Goal: Task Accomplishment & Management: Manage account settings

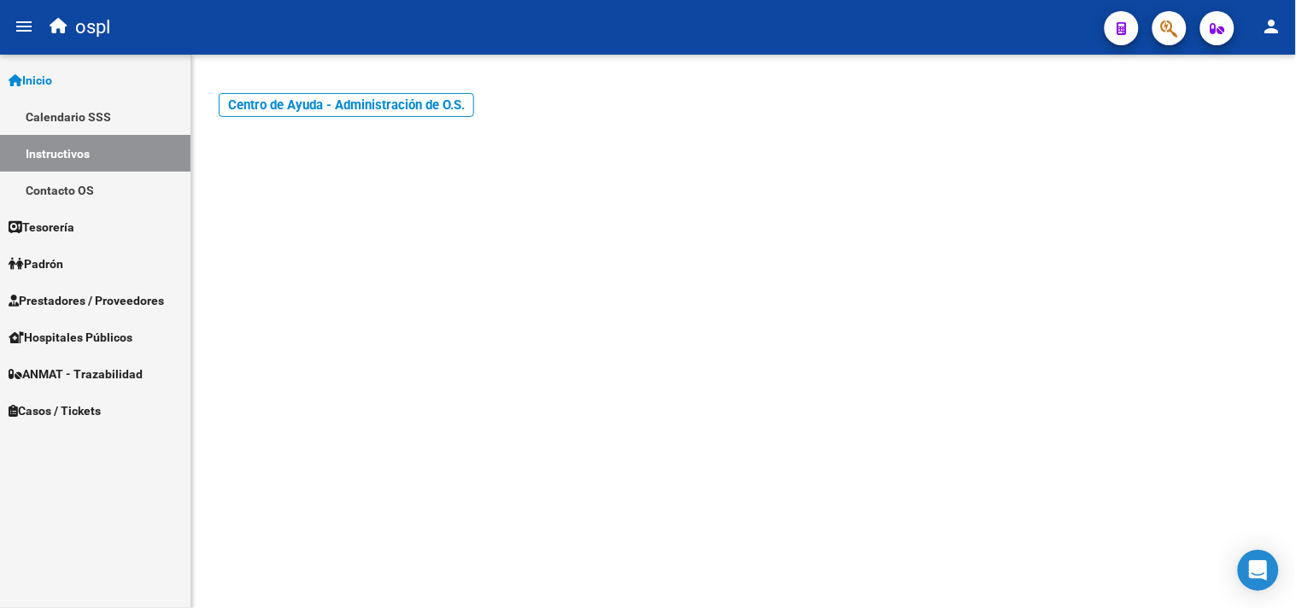
click at [1158, 37] on button "button" at bounding box center [1169, 28] width 34 height 34
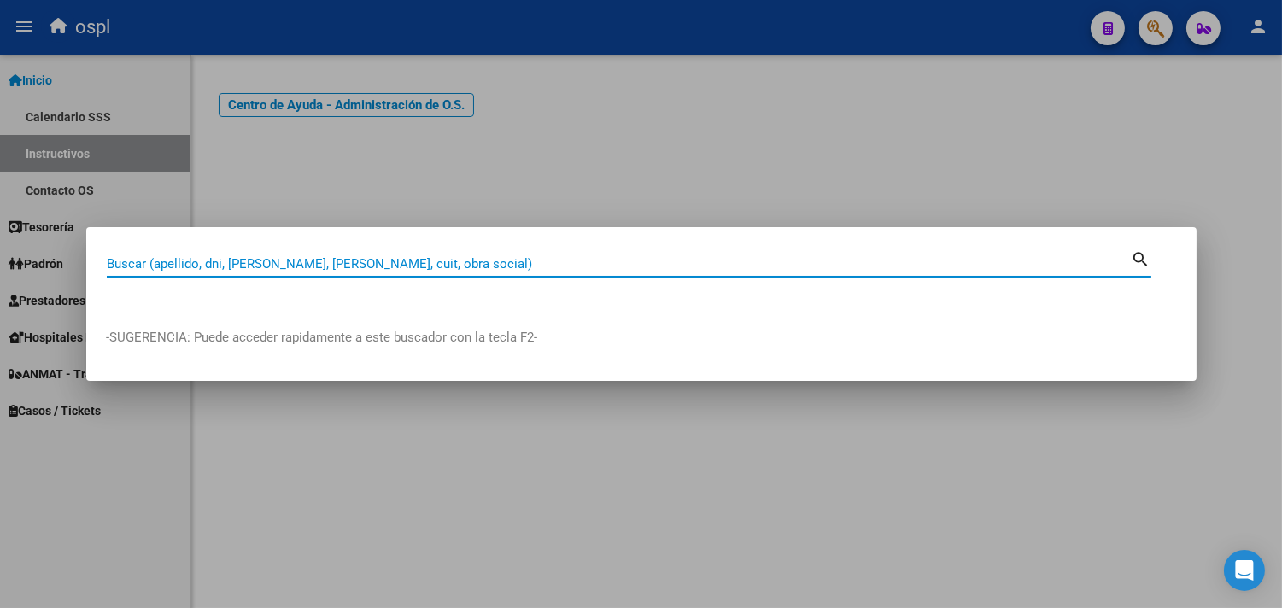
paste input "28714130"
type input "28714130"
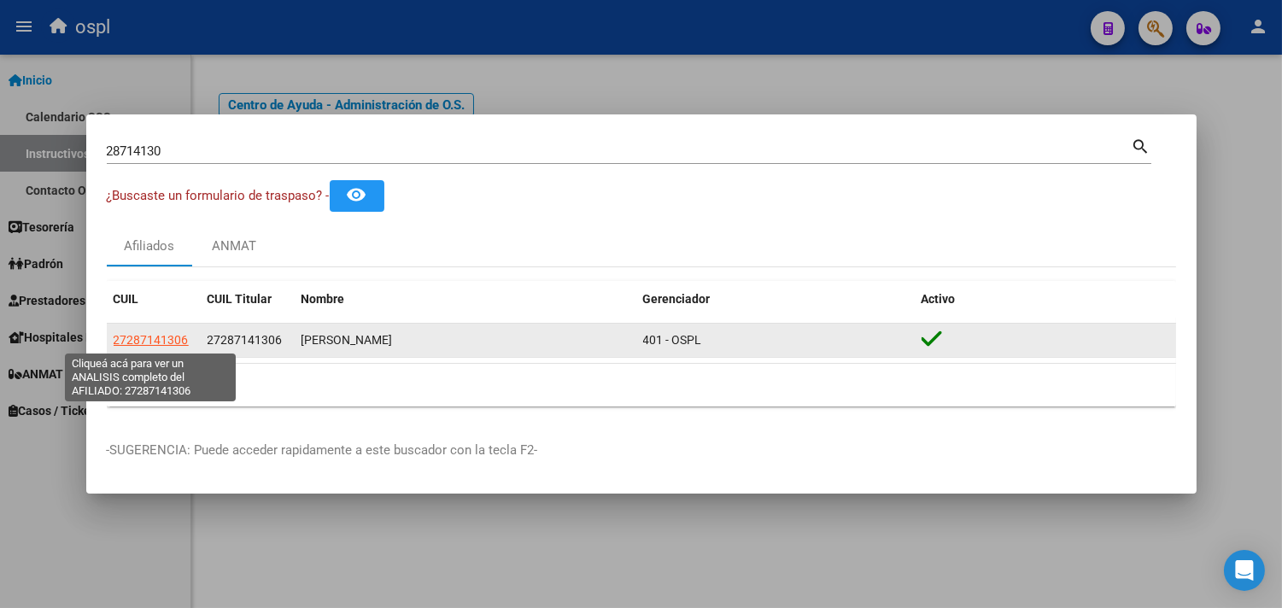
click at [147, 344] on span "27287141306" at bounding box center [151, 340] width 75 height 14
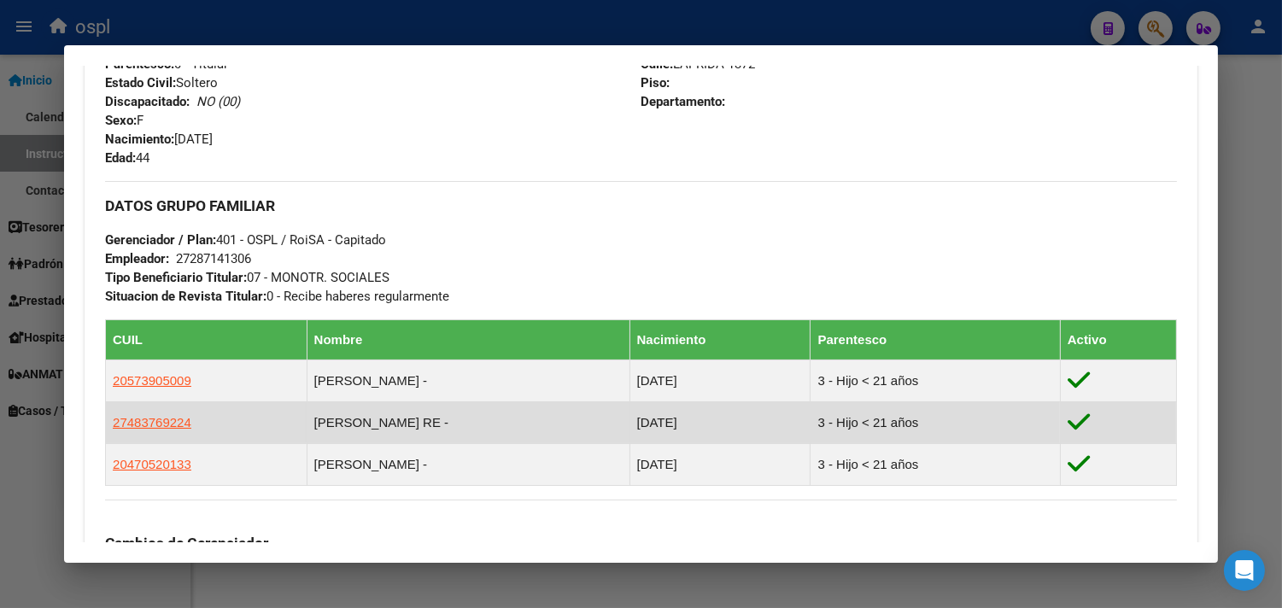
scroll to position [798, 0]
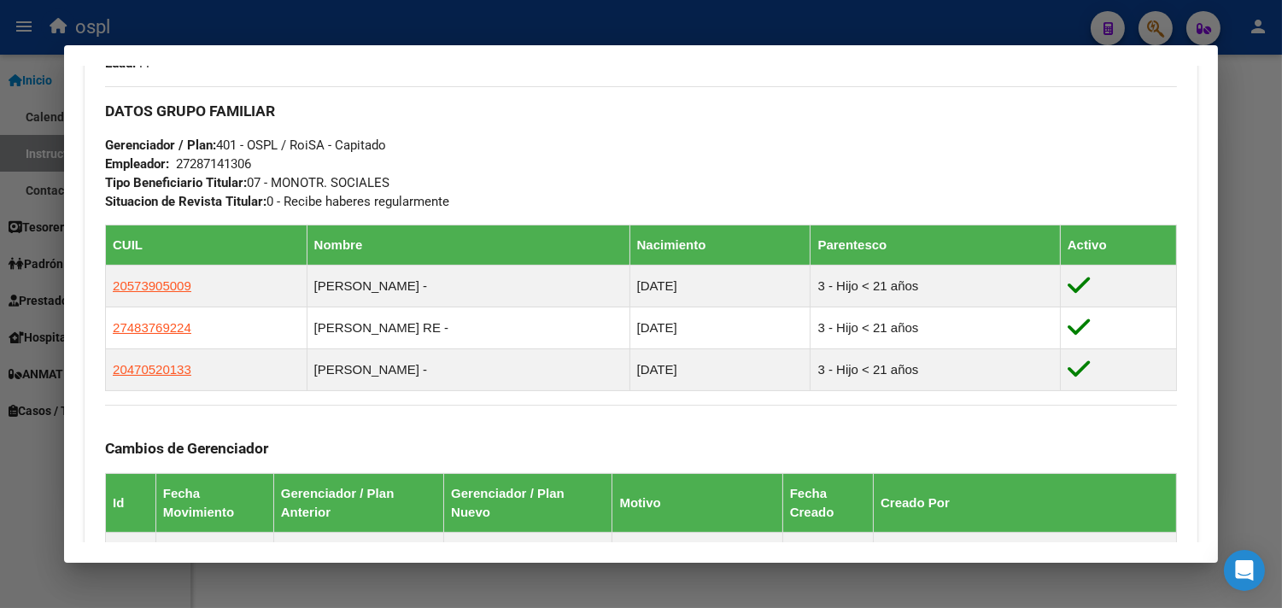
click at [931, 17] on div at bounding box center [641, 304] width 1282 height 608
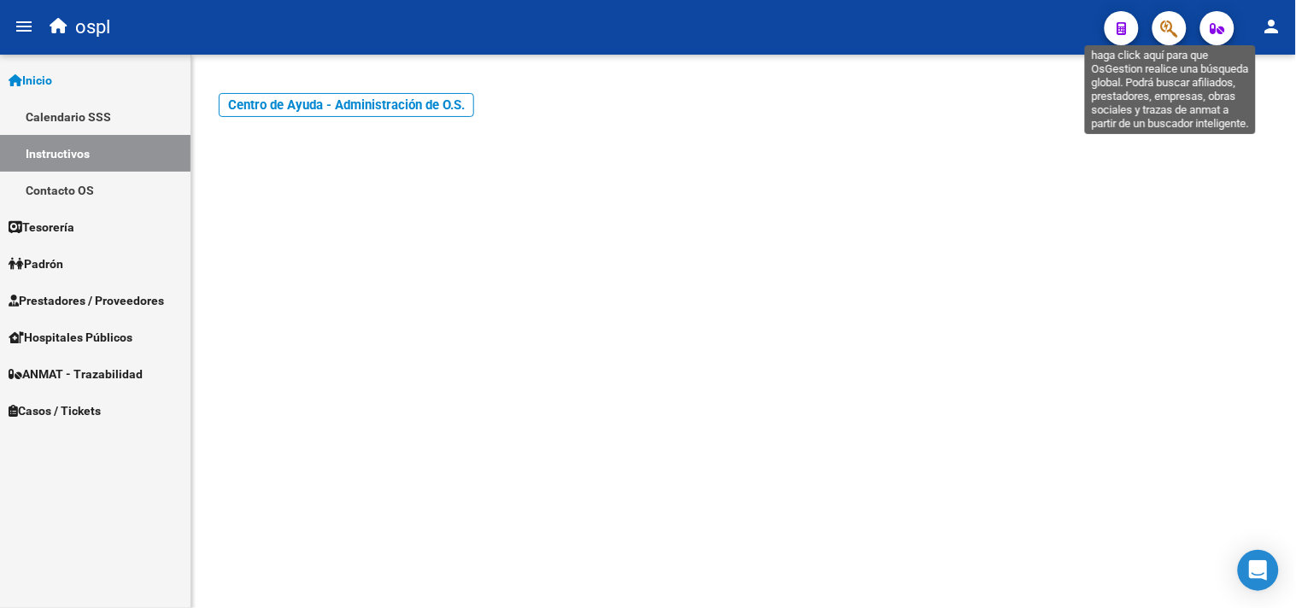
click at [1175, 24] on icon "button" at bounding box center [1169, 29] width 17 height 20
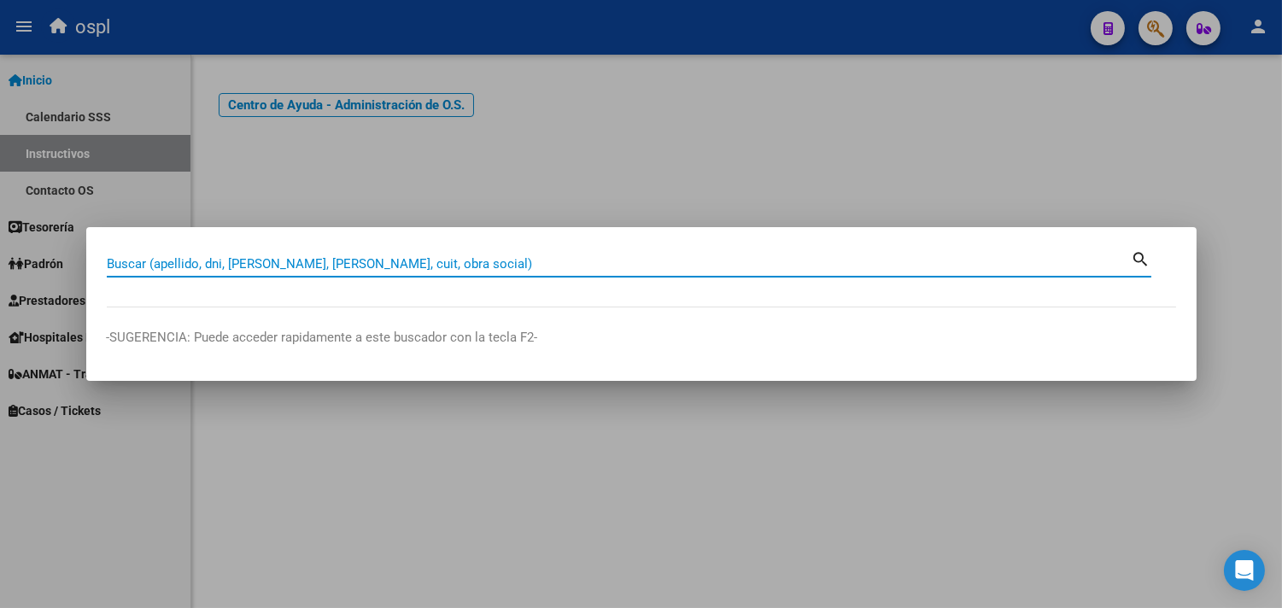
paste input "41333341"
type input "41333341"
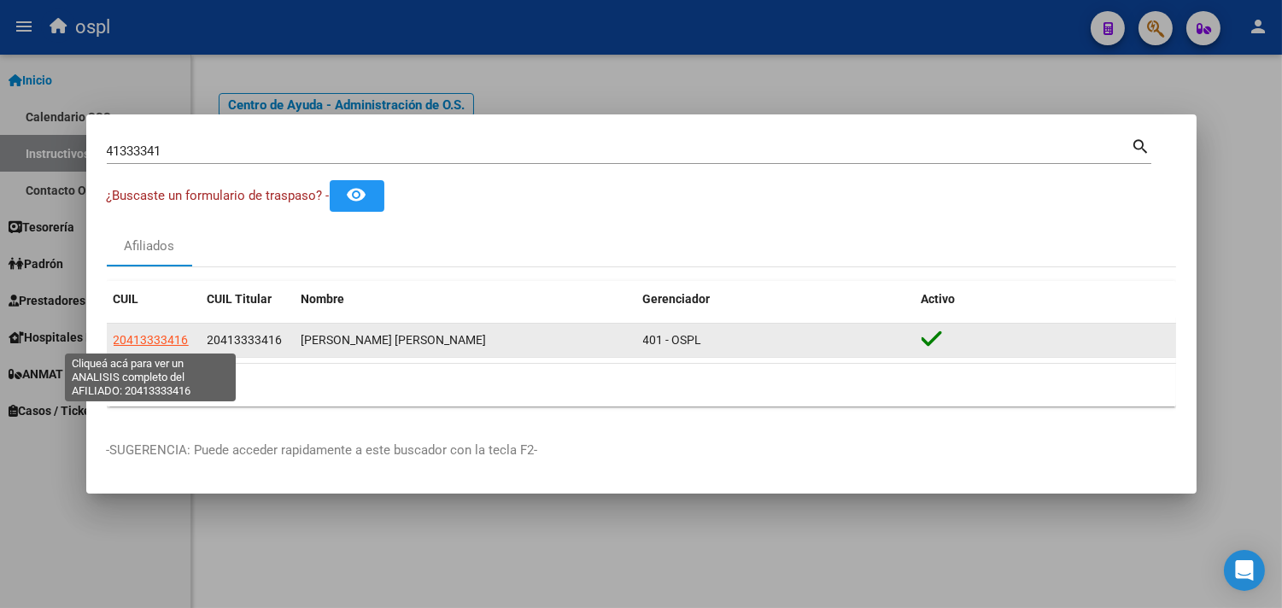
click at [158, 338] on span "20413333416" at bounding box center [151, 340] width 75 height 14
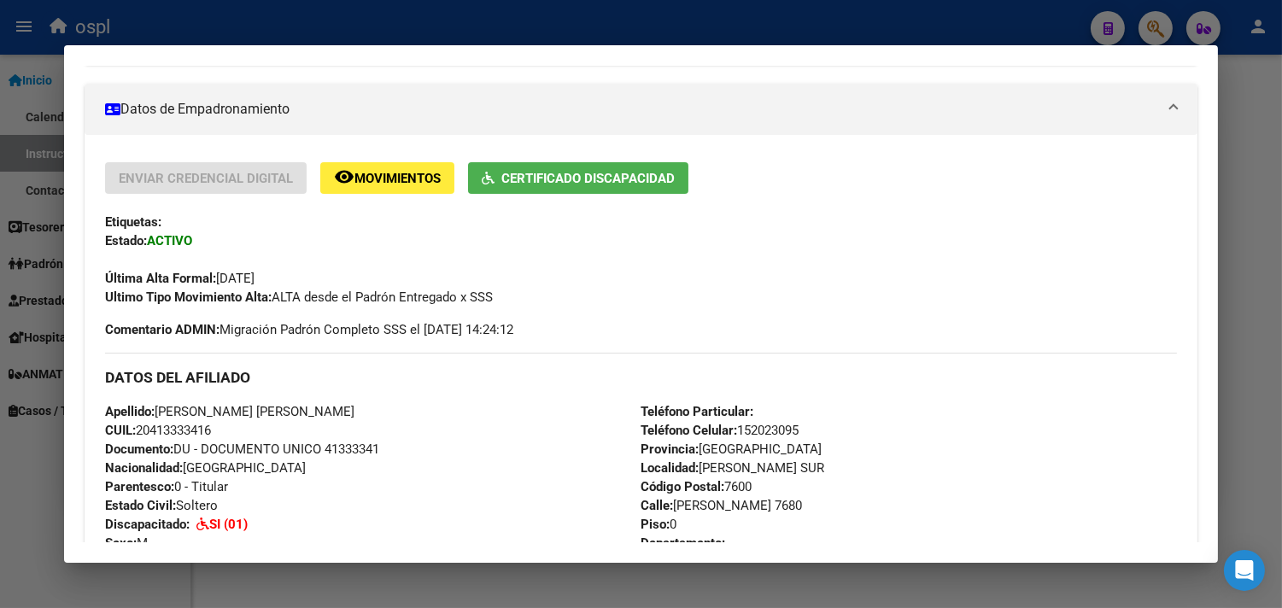
scroll to position [377, 0]
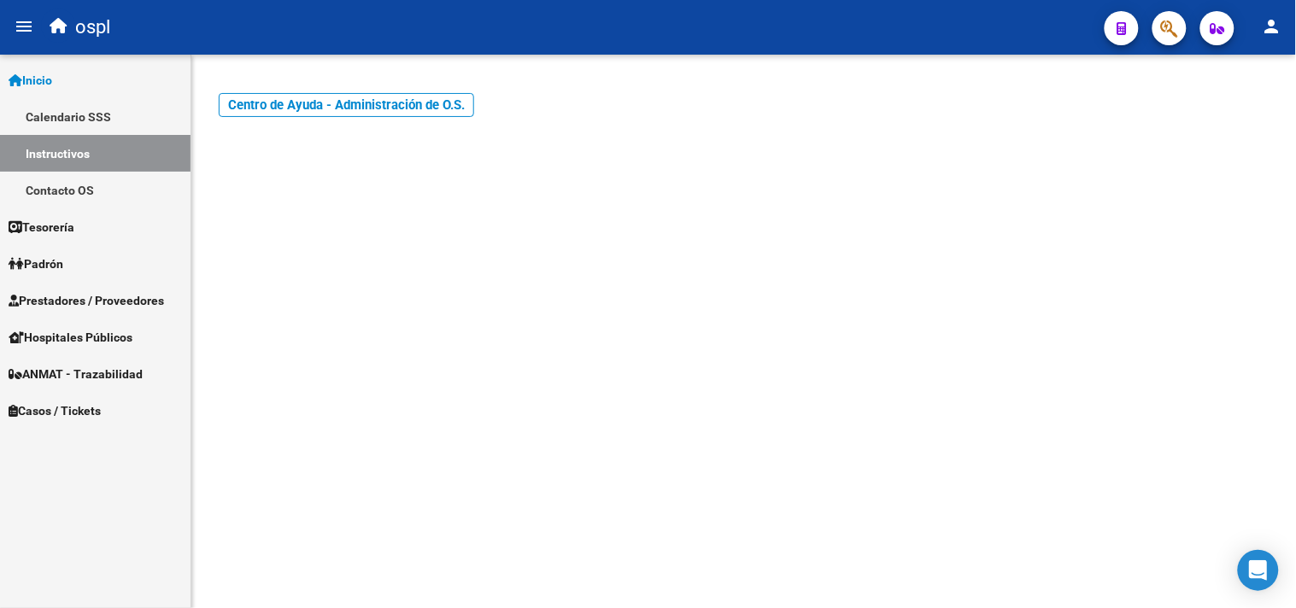
click at [150, 305] on span "Prestadores / Proveedores" at bounding box center [86, 300] width 155 height 19
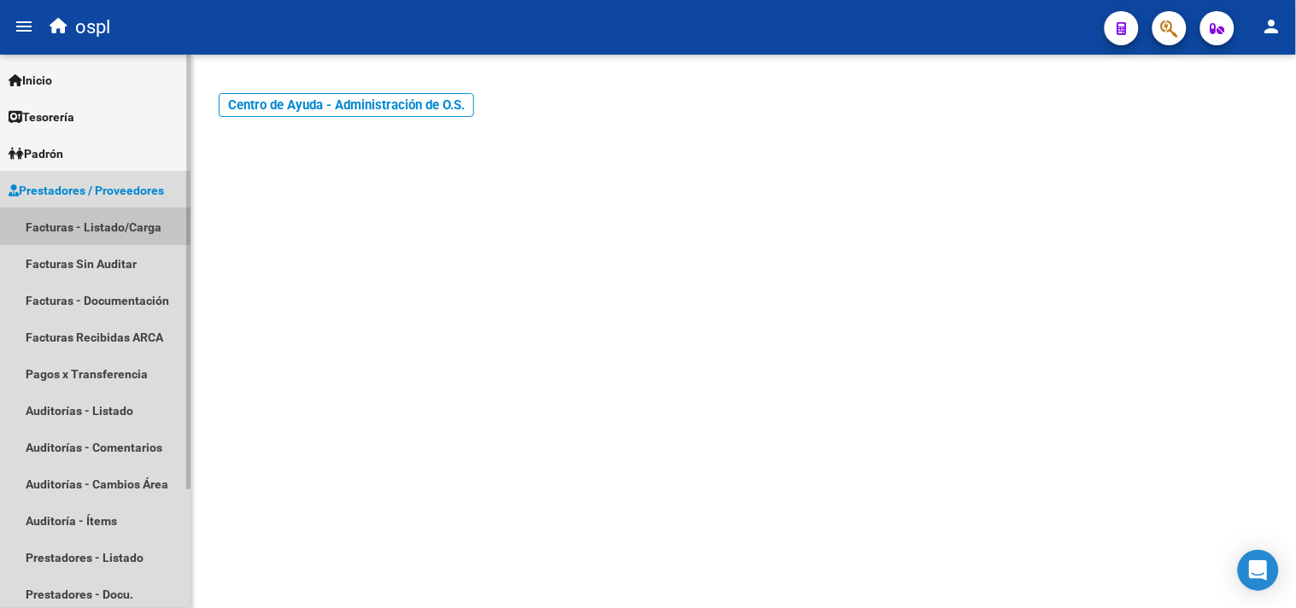
click at [73, 232] on link "Facturas - Listado/Carga" at bounding box center [95, 226] width 190 height 37
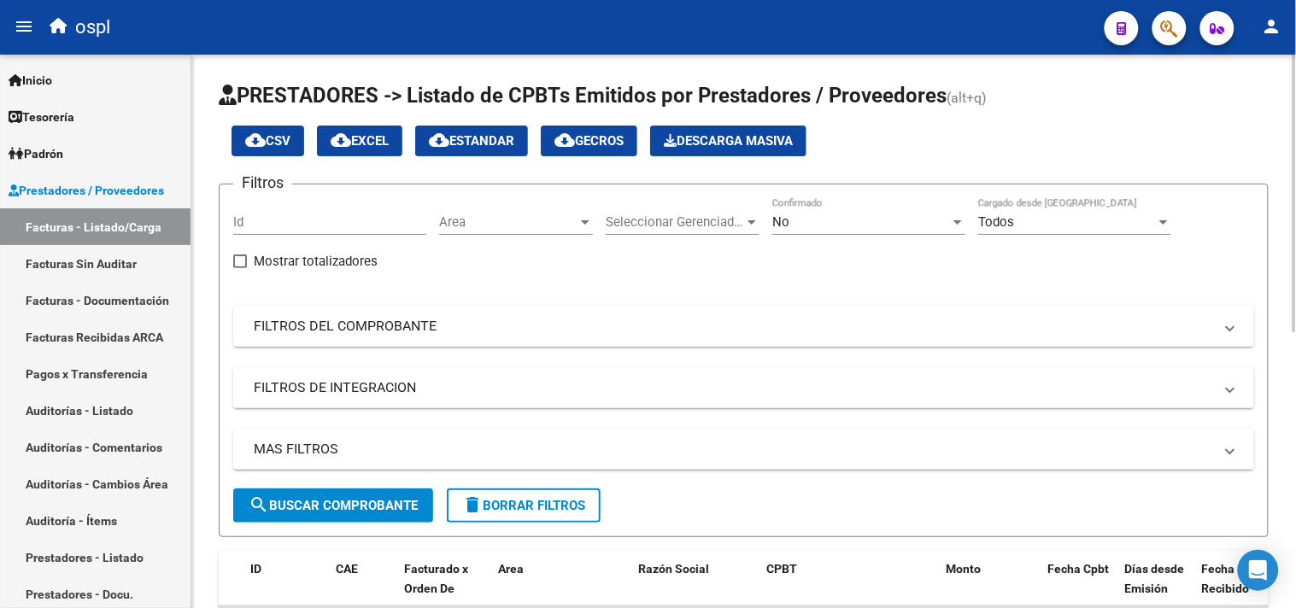
click at [364, 336] on mat-panel-title "FILTROS DEL COMPROBANTE" at bounding box center [733, 326] width 959 height 19
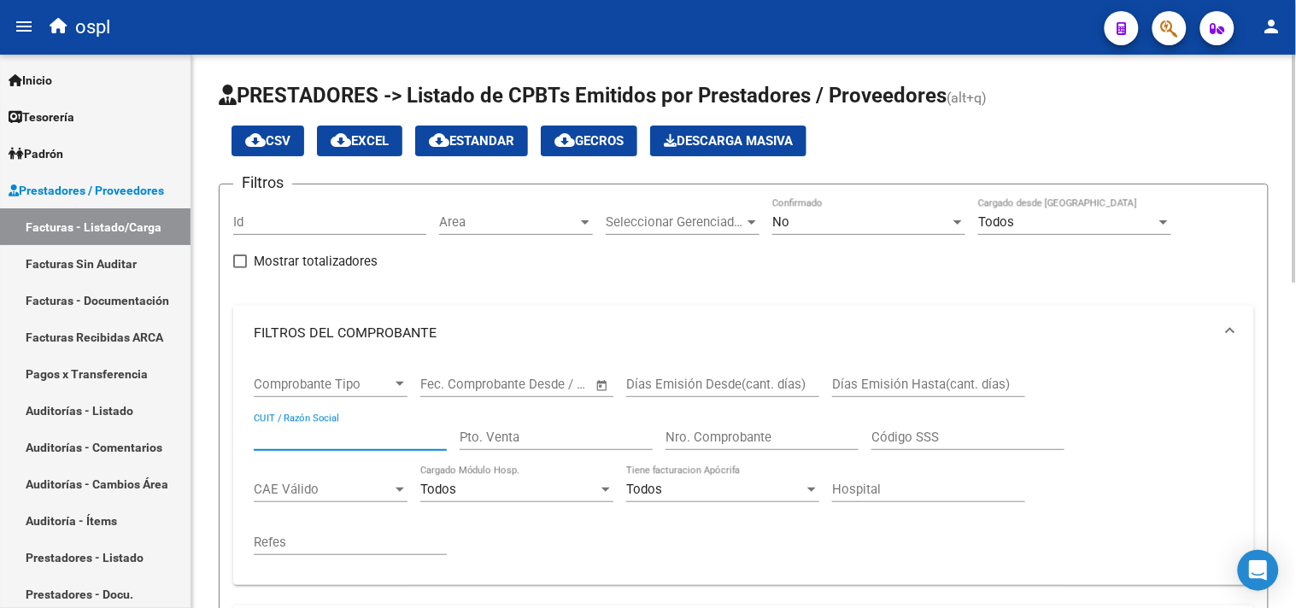
click at [302, 441] on input "CUIT / Razón Social" at bounding box center [350, 437] width 193 height 15
type input "ANTIPINA"
click at [902, 227] on div "No" at bounding box center [861, 221] width 178 height 15
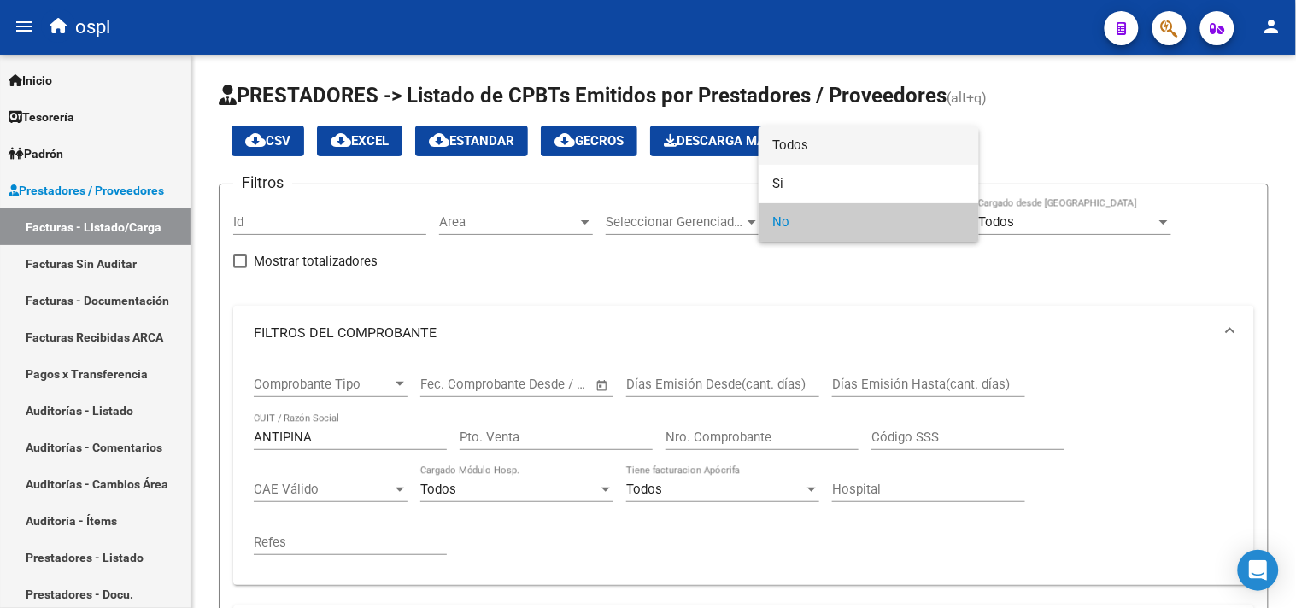
click at [835, 149] on span "Todos" at bounding box center [868, 145] width 193 height 38
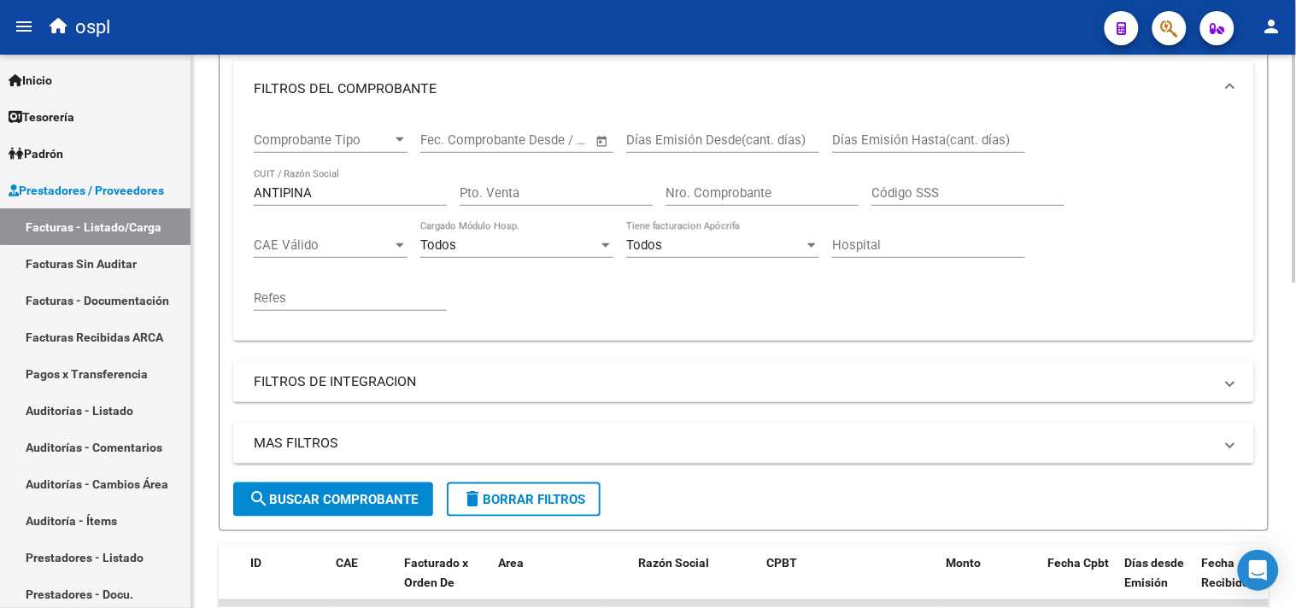
scroll to position [284, 0]
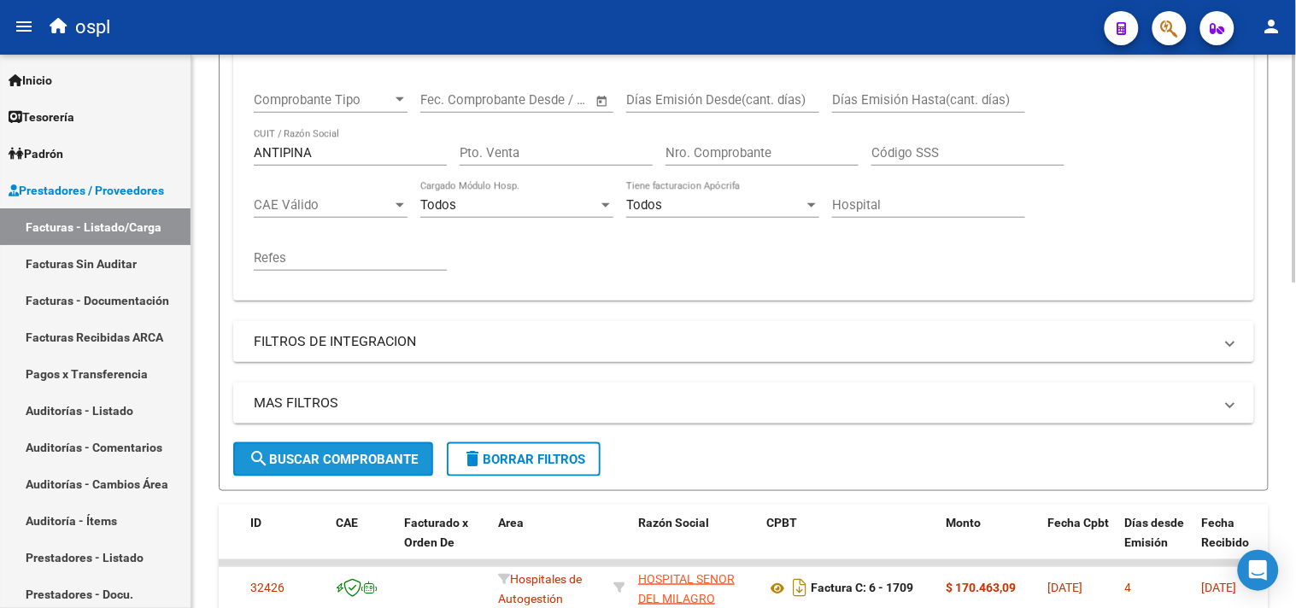
click at [376, 445] on button "search Buscar Comprobante" at bounding box center [333, 460] width 200 height 34
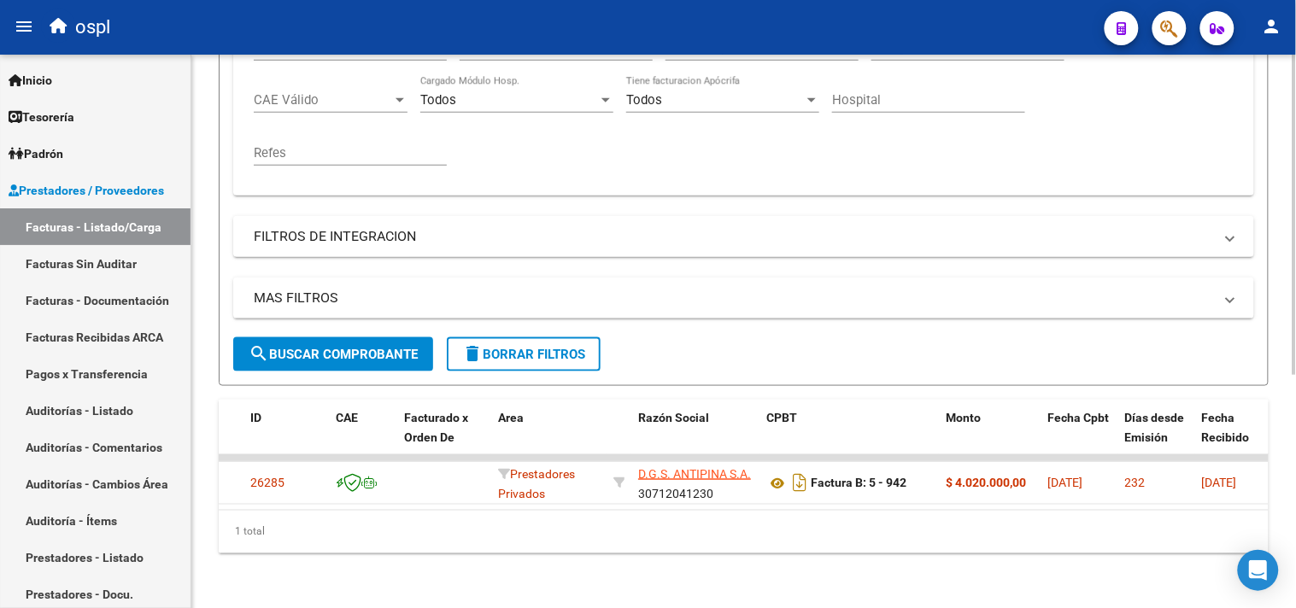
scroll to position [404, 0]
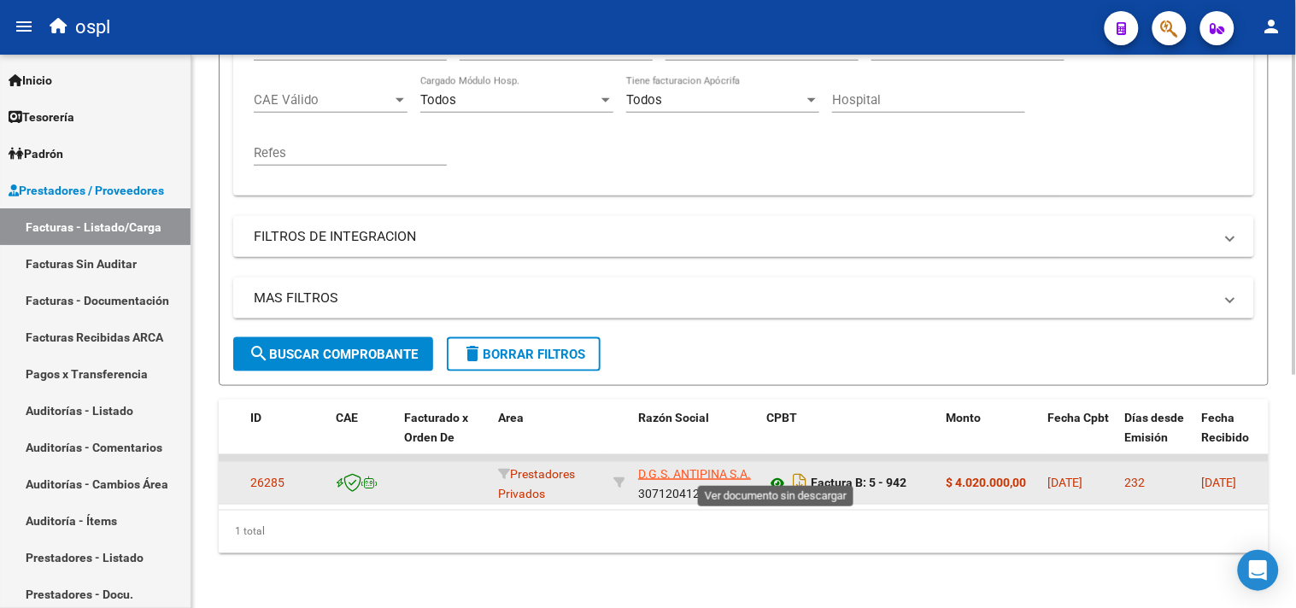
click at [777, 473] on icon at bounding box center [777, 483] width 22 height 21
